Goal: Information Seeking & Learning: Learn about a topic

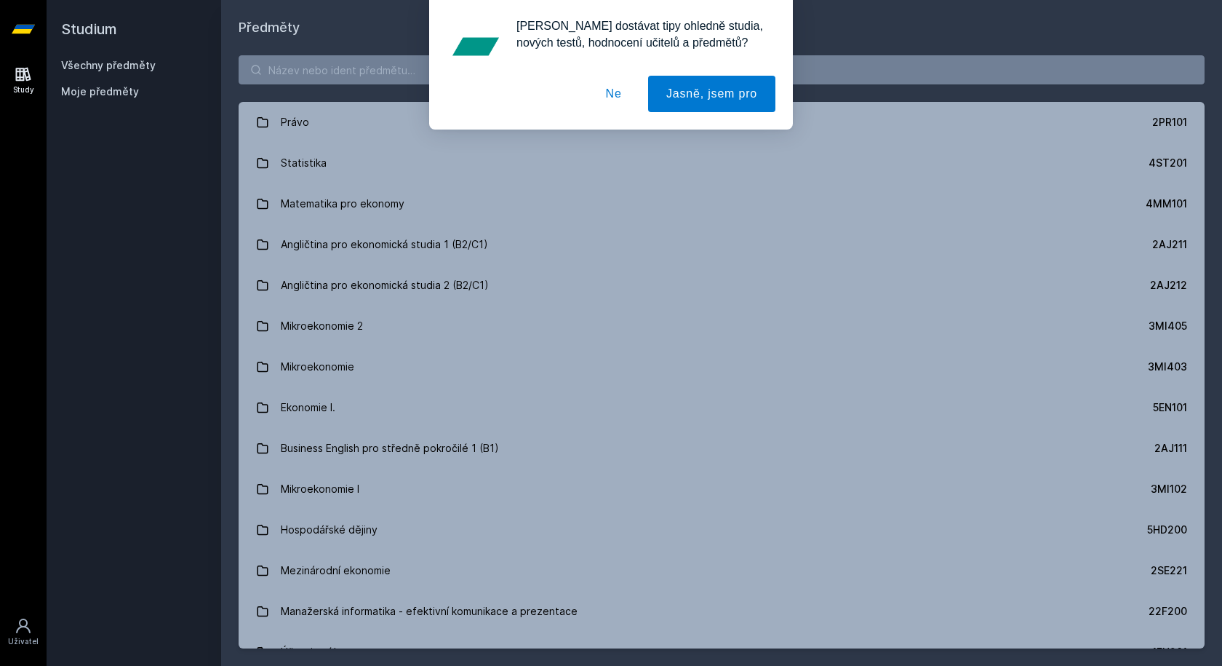
click at [628, 97] on button "Ne" at bounding box center [614, 94] width 52 height 36
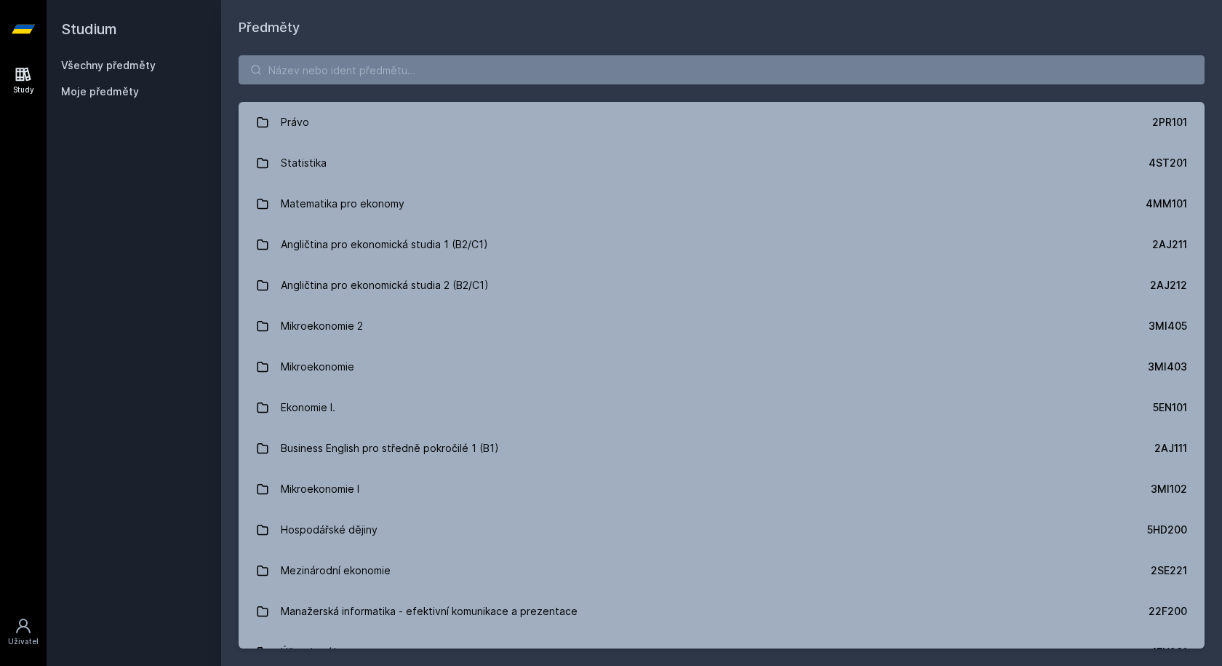
click at [494, 68] on div "[PERSON_NAME] dostávat tipy ohledně studia, nových testů, hodnocení učitelů a p…" at bounding box center [611, 64] width 1222 height 129
click at [400, 64] on input "search" at bounding box center [722, 69] width 966 height 29
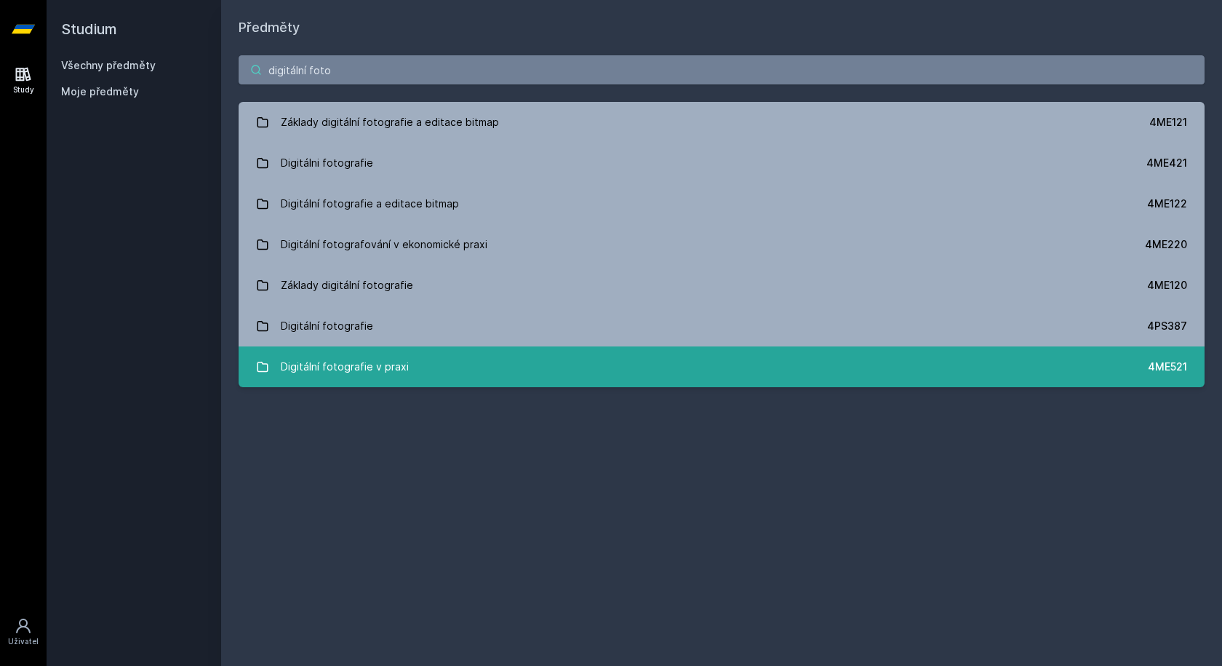
type input "digitální foto"
click at [439, 374] on link "Digitální fotografie v praxi 4ME521" at bounding box center [722, 366] width 966 height 41
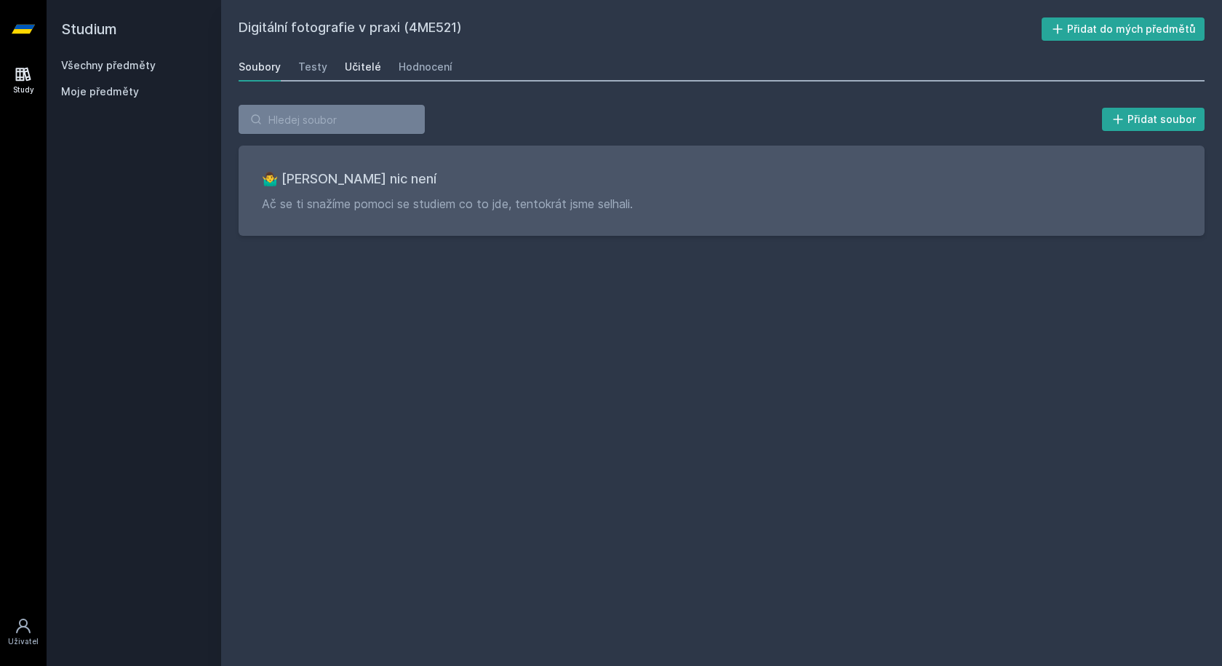
click at [364, 65] on div "Učitelé" at bounding box center [363, 67] width 36 height 15
click at [428, 61] on div "Hodnocení" at bounding box center [426, 67] width 54 height 15
click at [372, 59] on link "Učitelé" at bounding box center [363, 66] width 36 height 29
click at [310, 63] on div "Testy" at bounding box center [312, 67] width 29 height 15
click at [272, 66] on div "Soubory" at bounding box center [260, 67] width 42 height 15
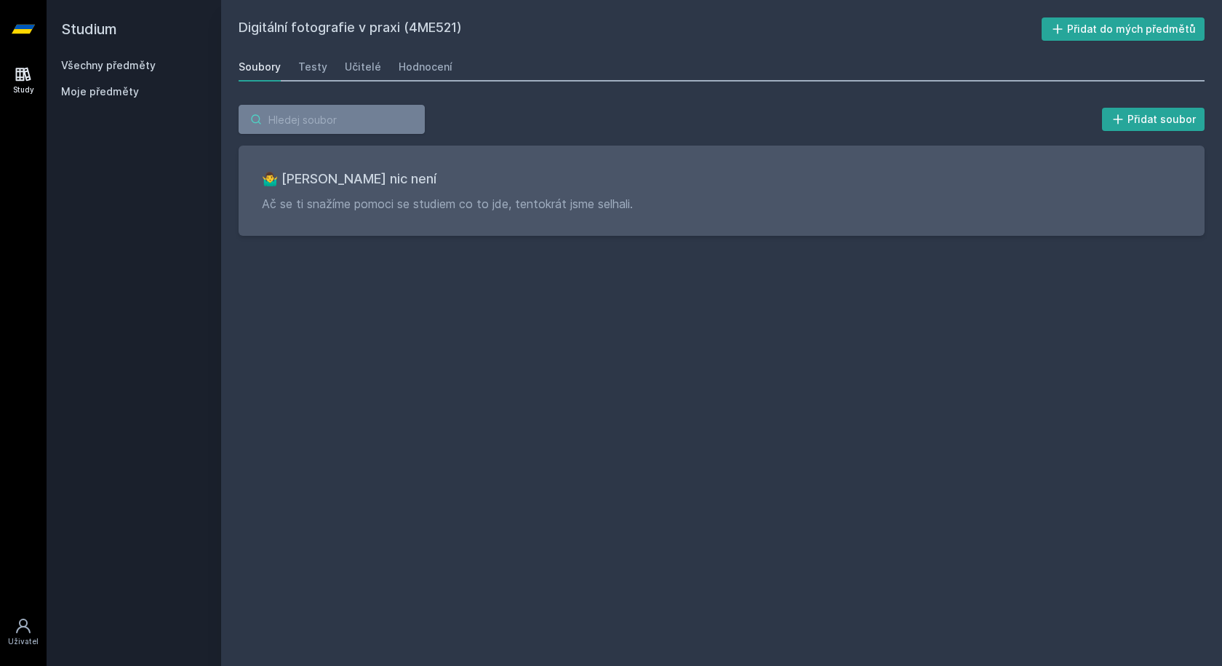
click at [325, 125] on input "search" at bounding box center [332, 119] width 186 height 29
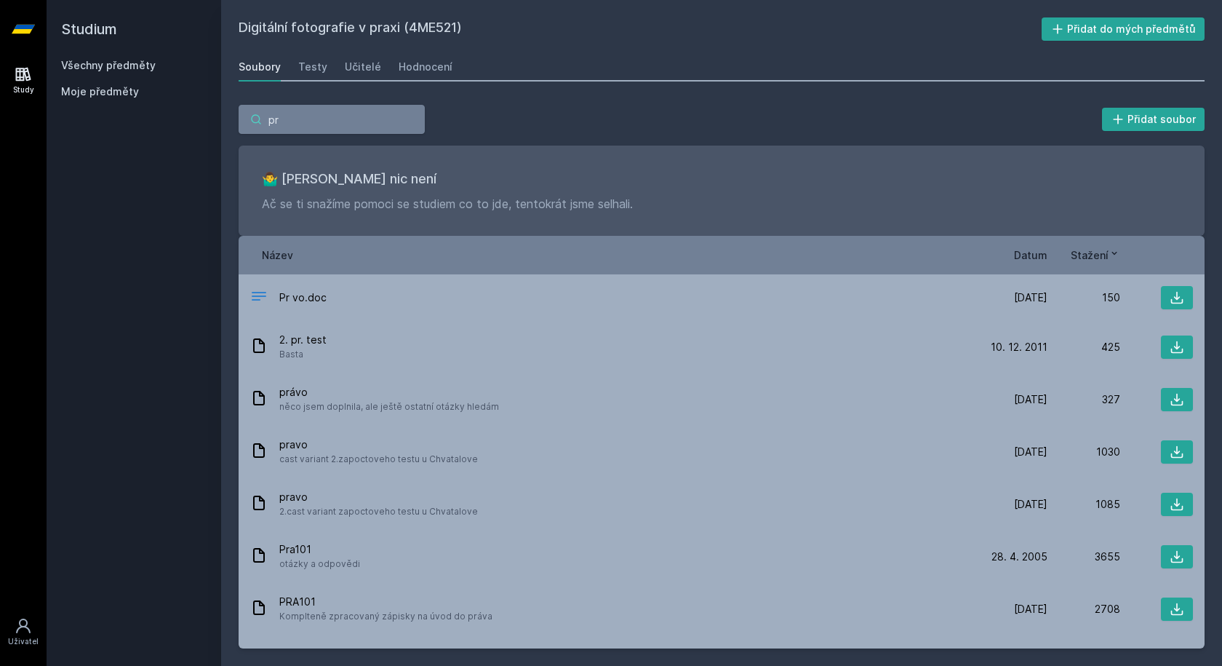
type input "p"
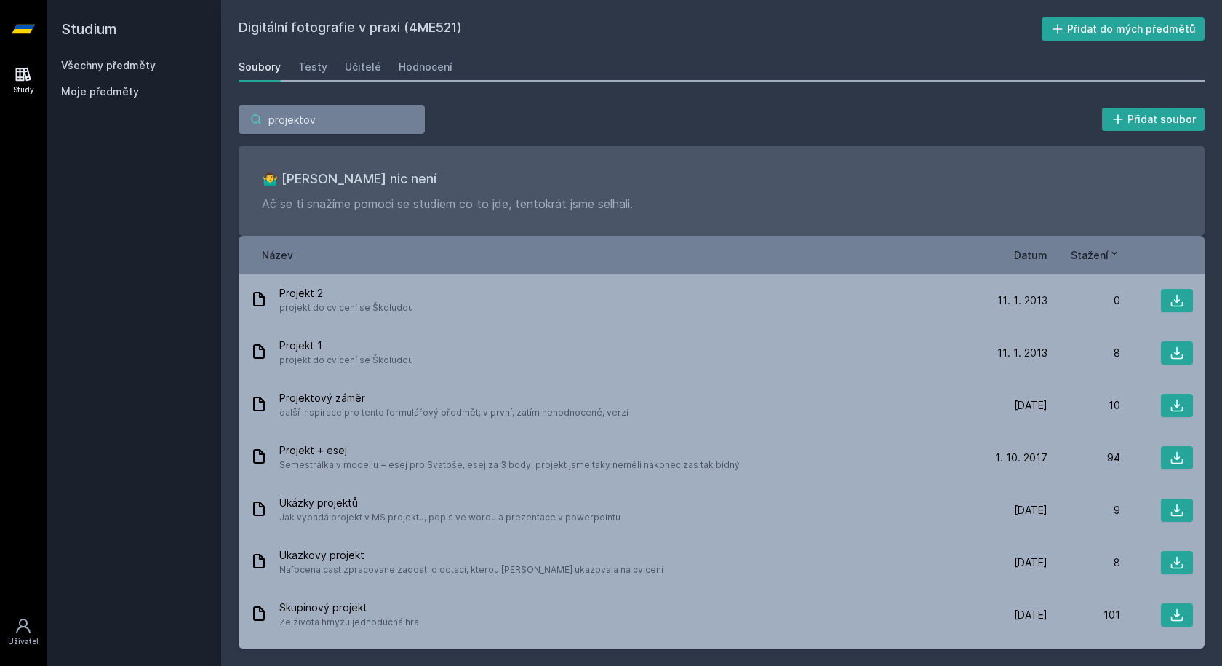
type input "projektov"
click at [95, 65] on link "Všechny předměty" at bounding box center [108, 65] width 95 height 12
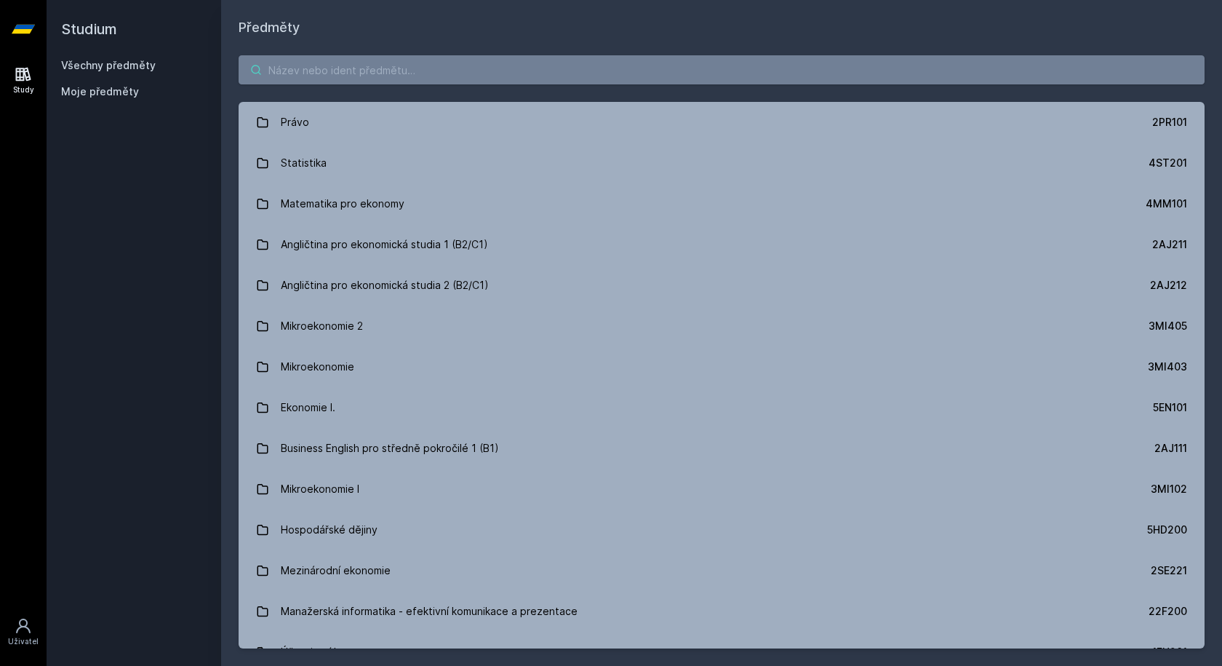
click at [356, 73] on input "search" at bounding box center [722, 69] width 966 height 29
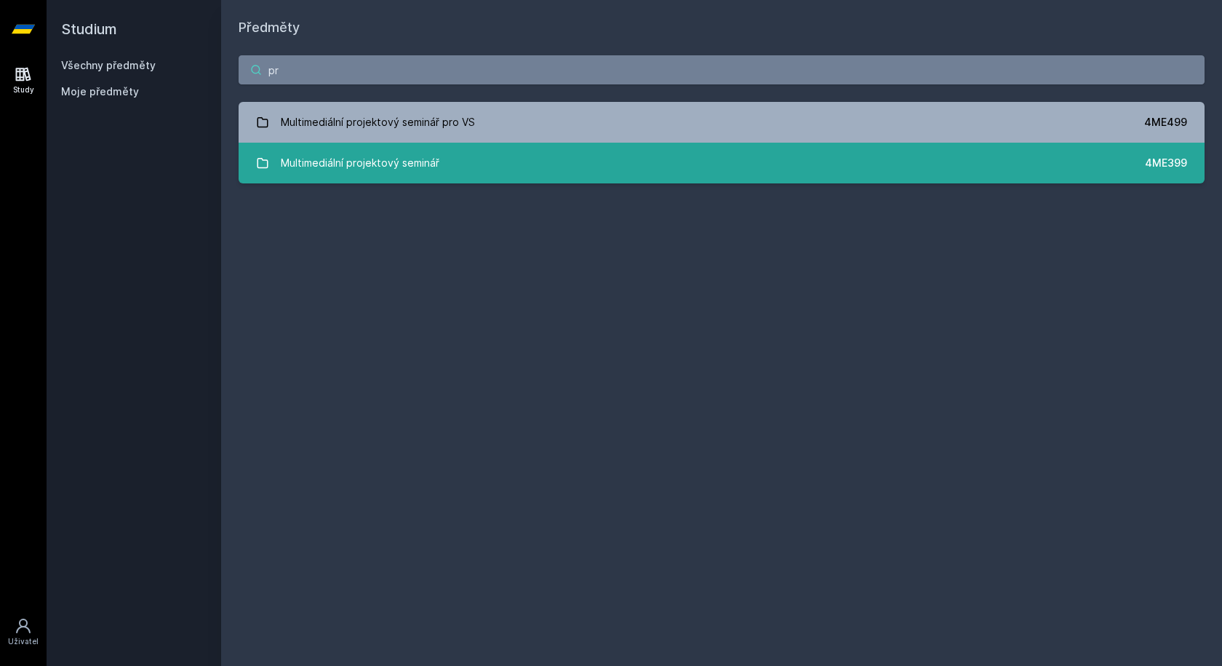
type input "p"
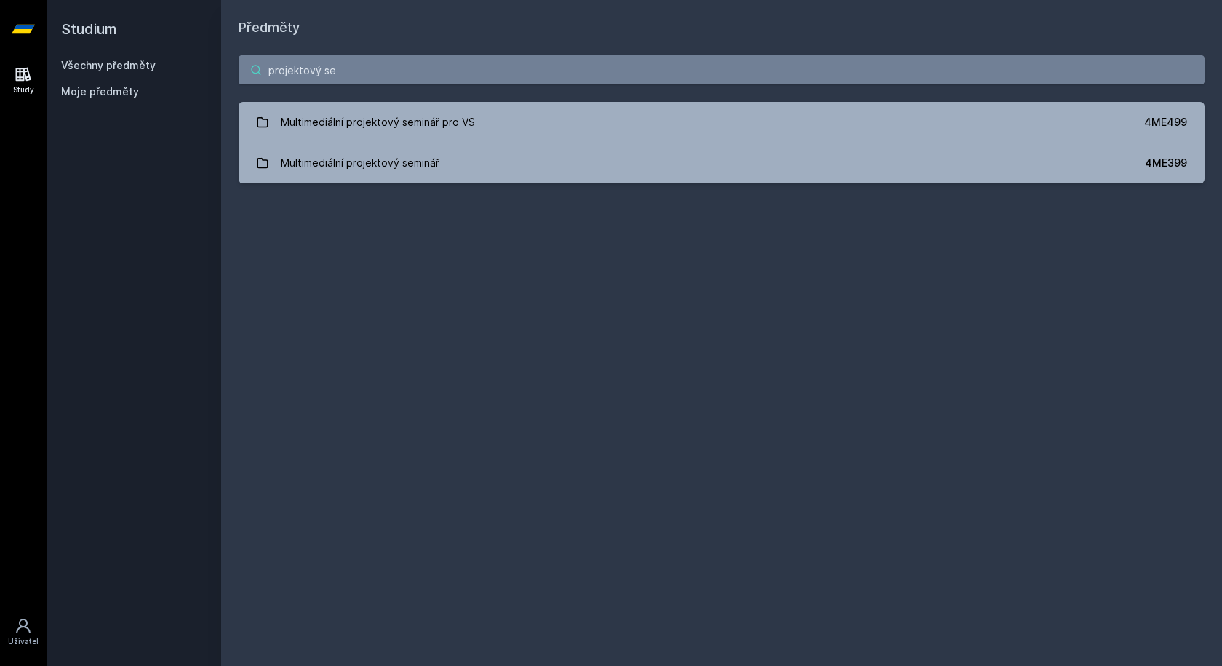
drag, startPoint x: 346, startPoint y: 63, endPoint x: 63, endPoint y: 49, distance: 283.3
click at [66, 49] on div "Studium Všechny předměty Moje předměty Předměty projektový se Multimediální pro…" at bounding box center [634, 333] width 1175 height 666
paste input "4IT580"
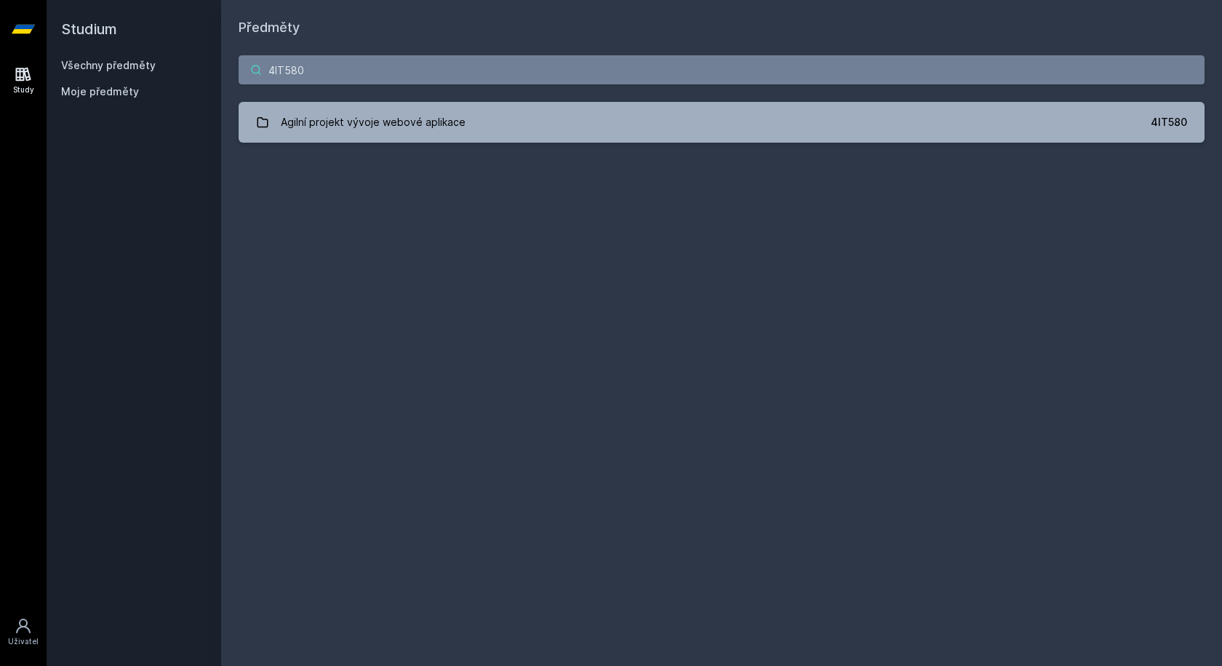
type input "4IT580"
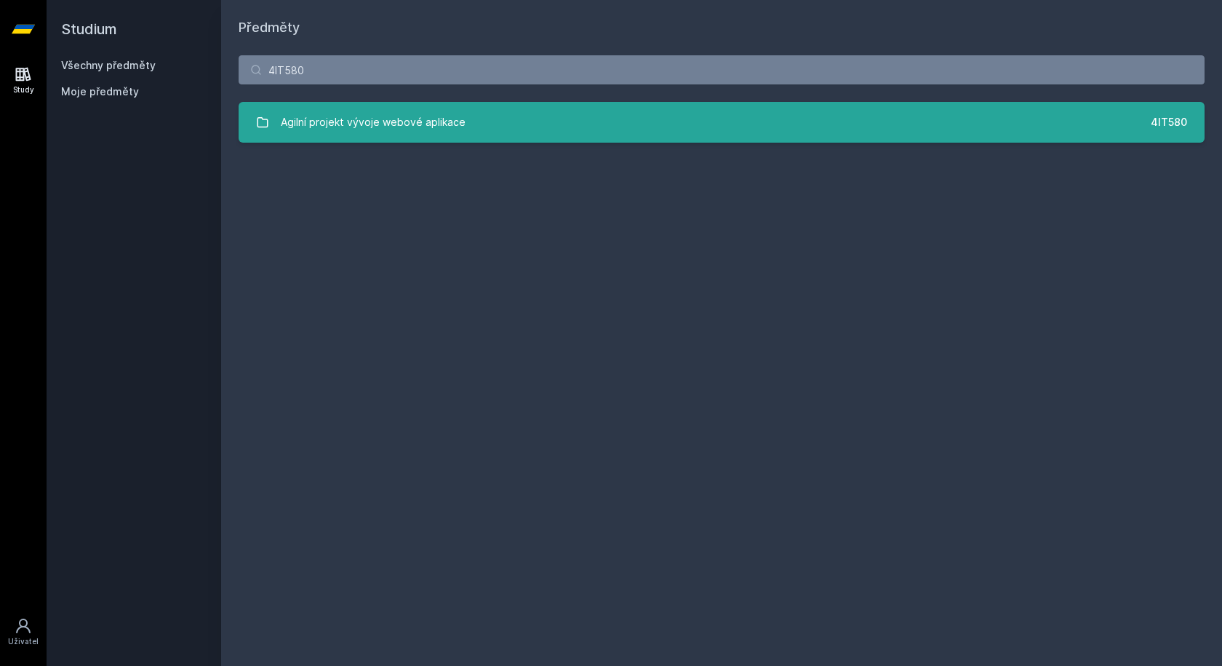
click at [500, 124] on link "Agilní projekt vývoje webové aplikace 4IT580" at bounding box center [722, 122] width 966 height 41
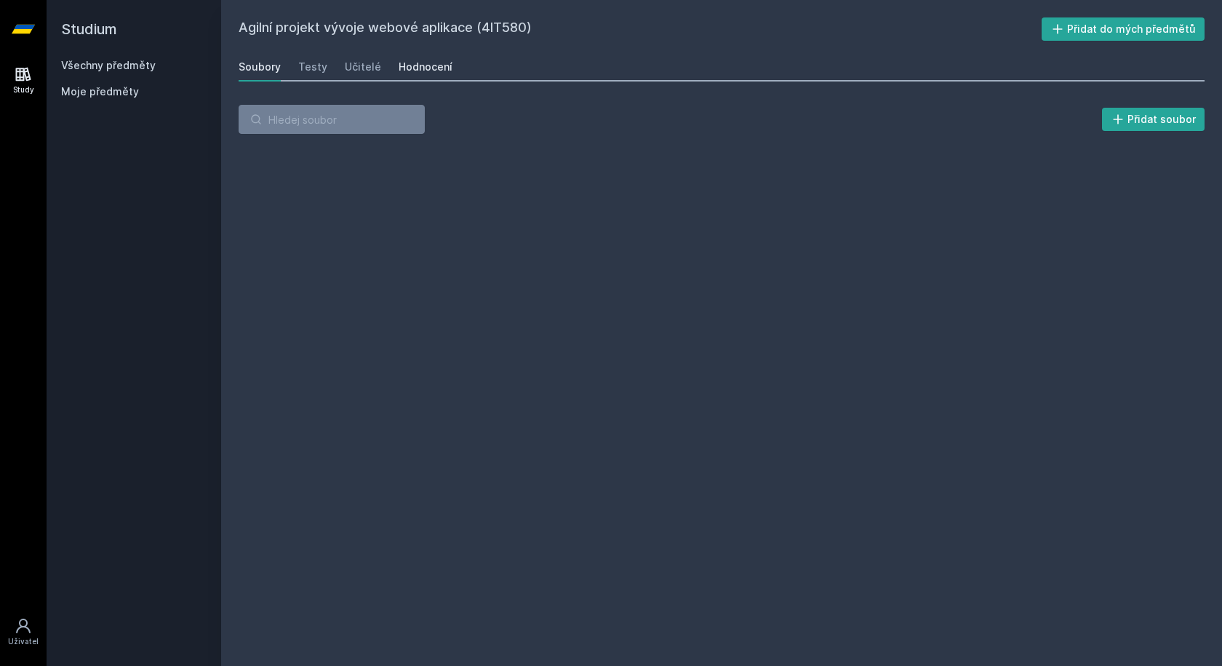
click at [399, 66] on div "Hodnocení" at bounding box center [426, 67] width 54 height 15
click at [352, 63] on div "Učitelé" at bounding box center [363, 67] width 36 height 15
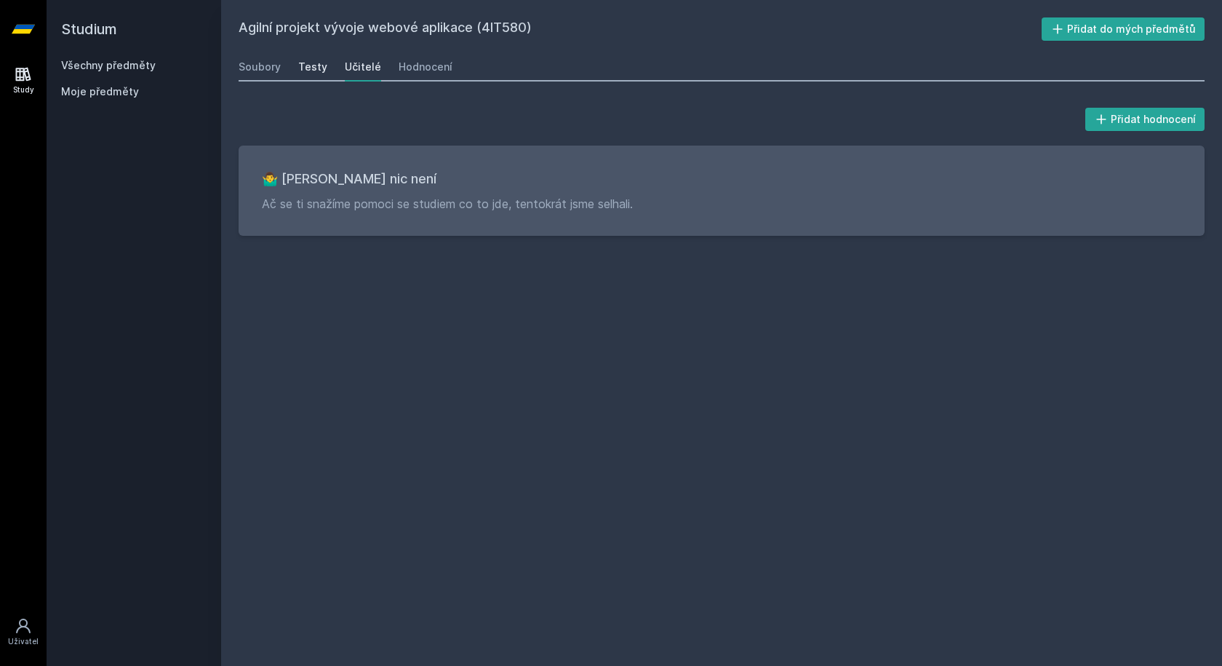
click at [301, 64] on div "Testy" at bounding box center [312, 67] width 29 height 15
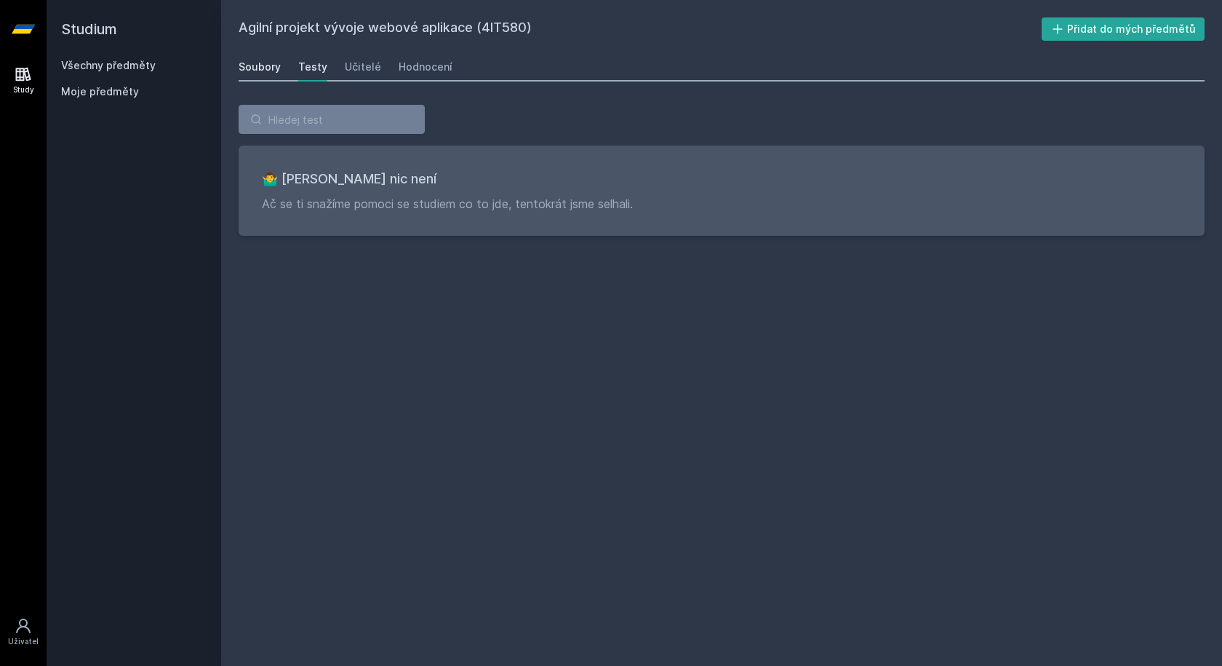
click at [266, 64] on div "Soubory" at bounding box center [260, 67] width 42 height 15
click at [428, 73] on div "Hodnocení" at bounding box center [426, 67] width 54 height 15
